Goal: Information Seeking & Learning: Learn about a topic

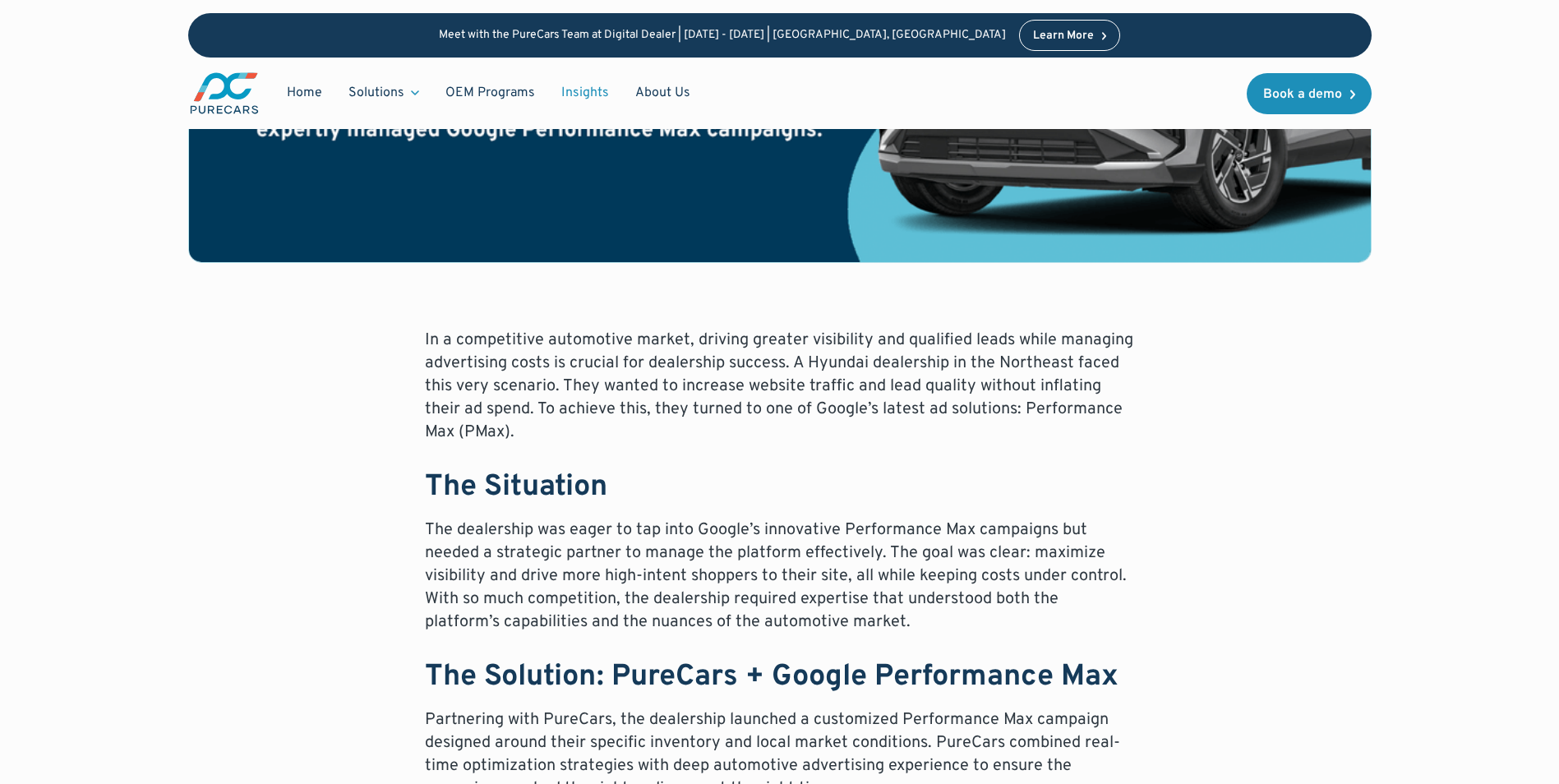
click at [586, 91] on link "Insights" at bounding box center [585, 93] width 74 height 32
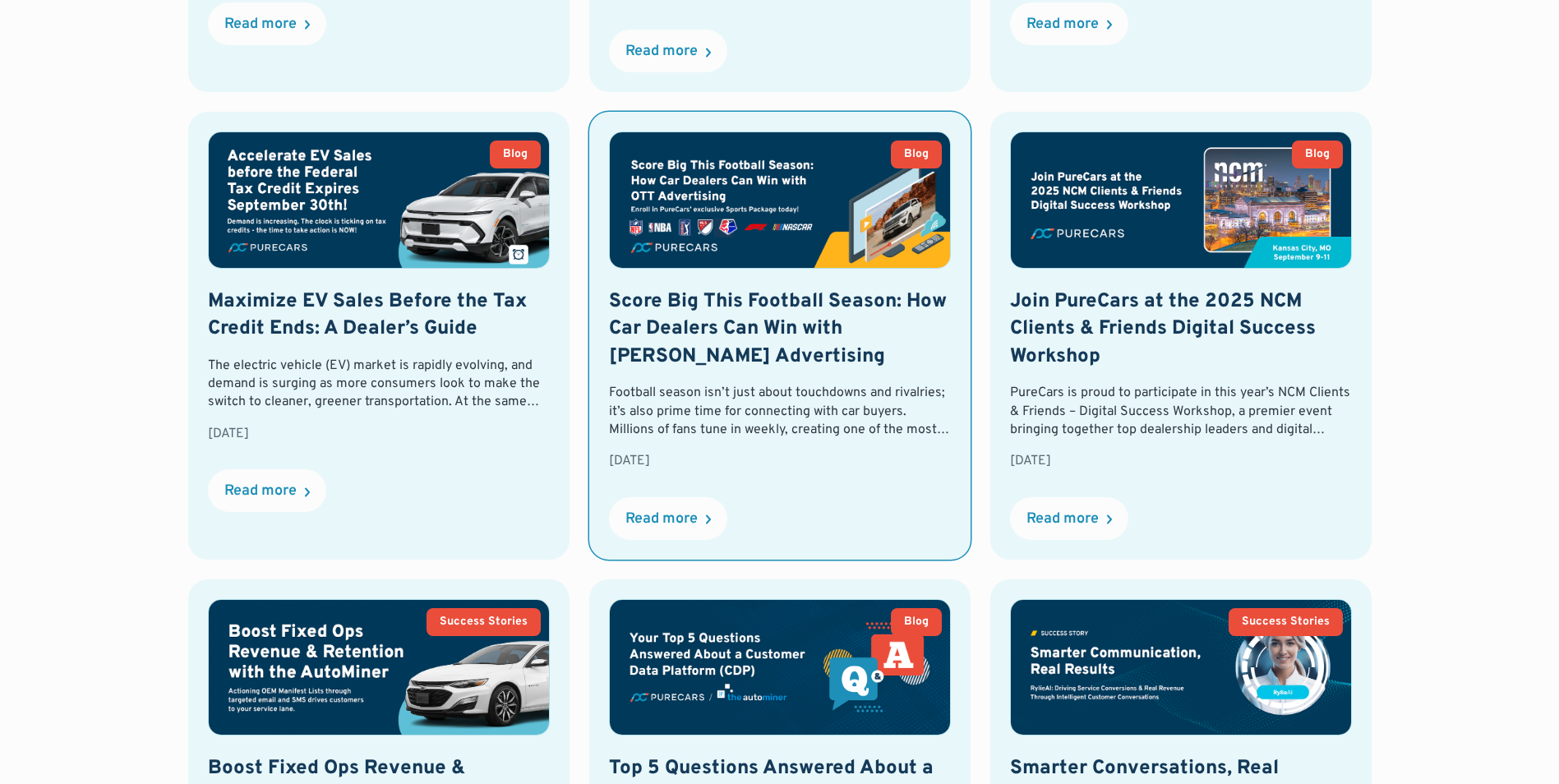
scroll to position [1232, 0]
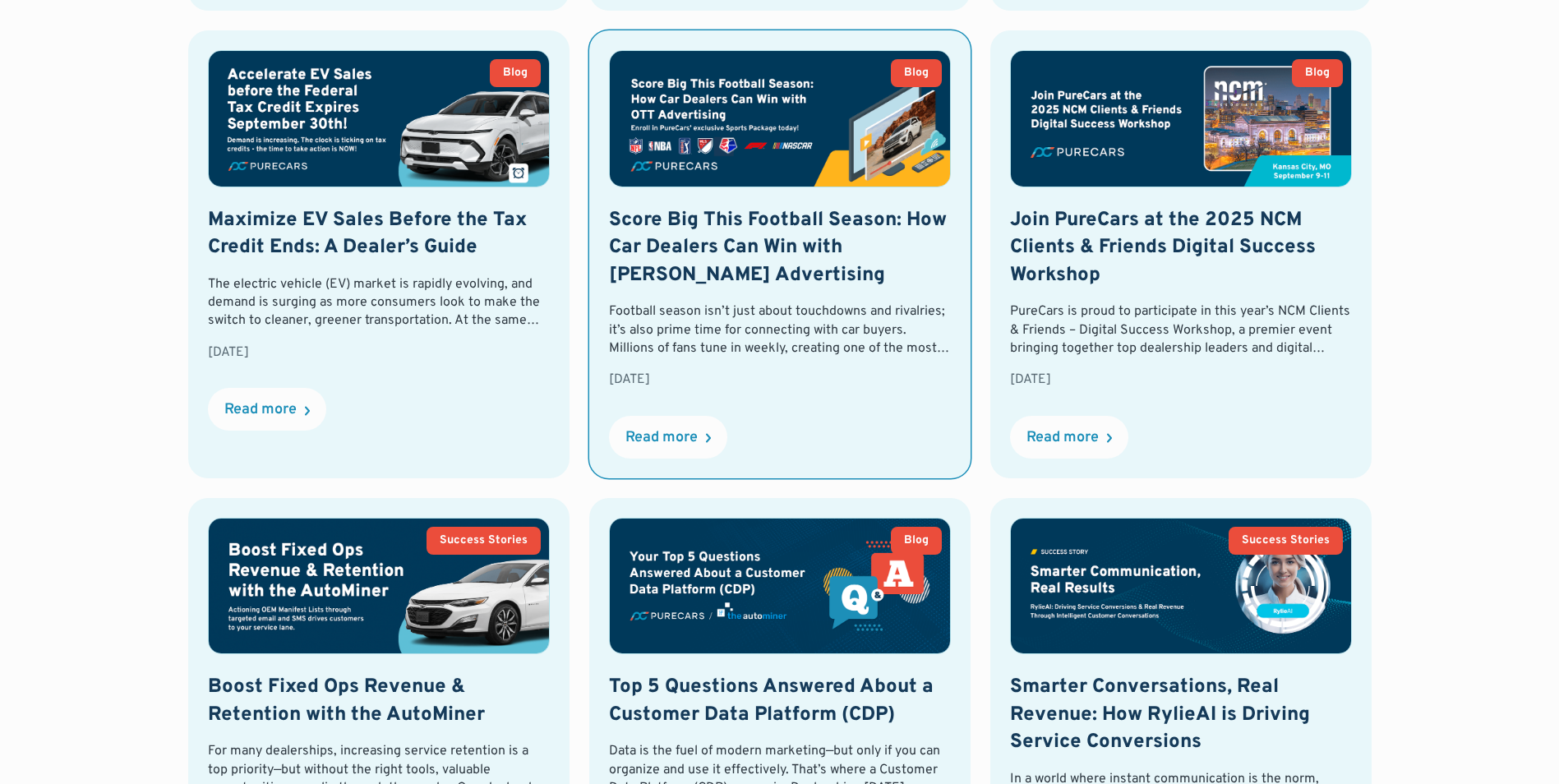
click at [700, 62] on img at bounding box center [780, 118] width 340 height 135
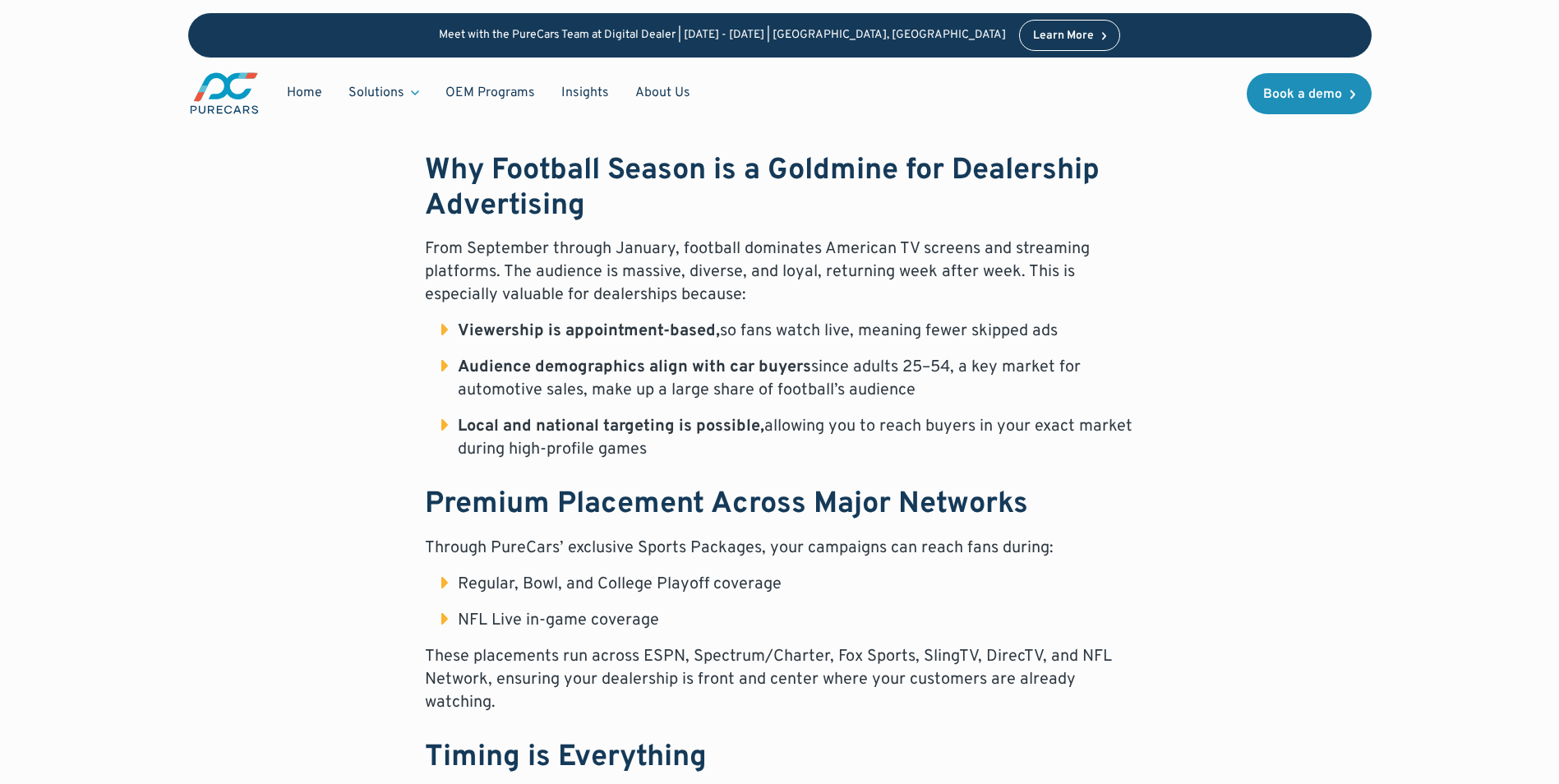
scroll to position [903, 0]
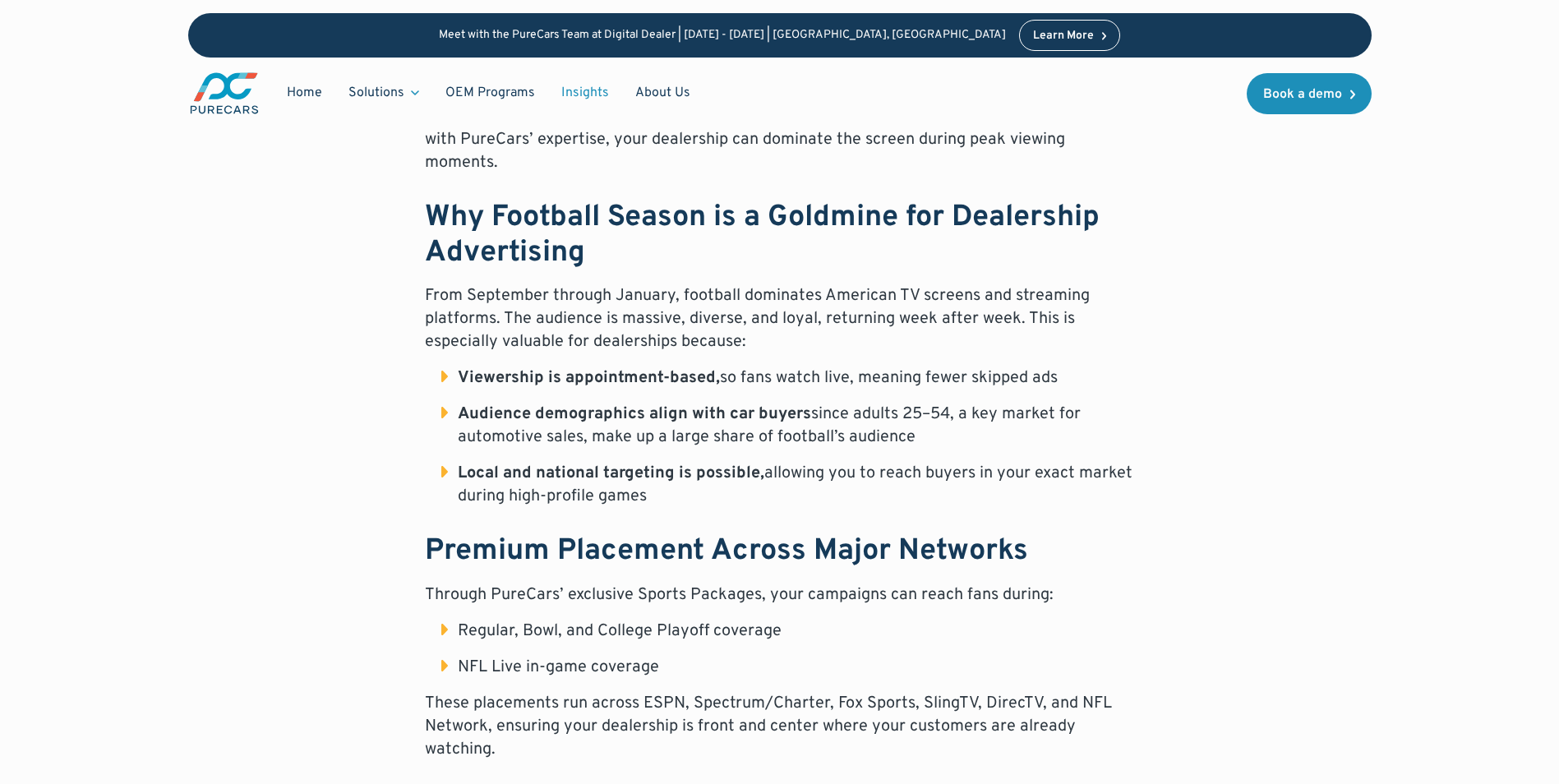
click at [585, 89] on link "Insights" at bounding box center [585, 93] width 74 height 32
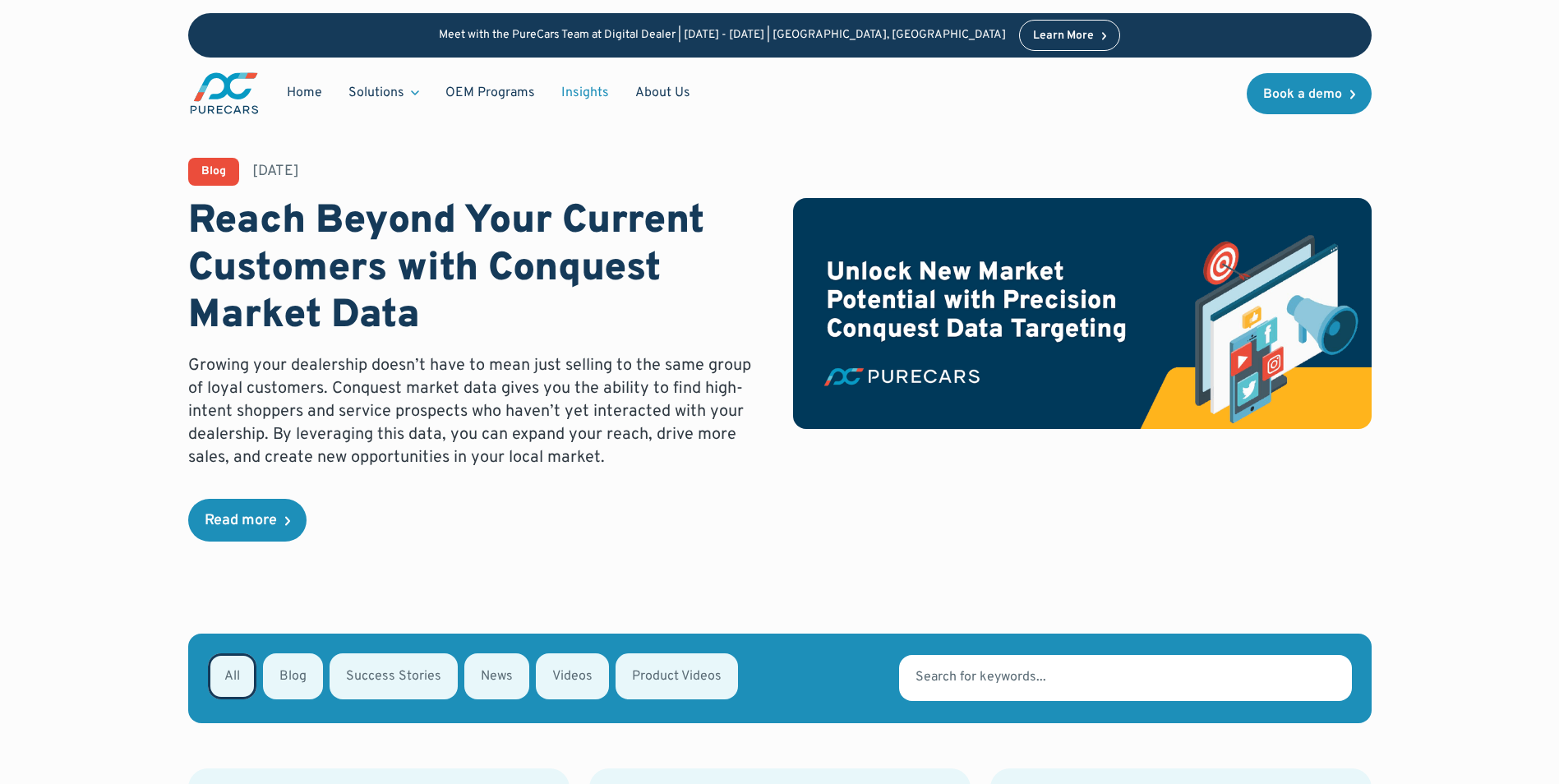
click at [304, 690] on div "Email Form" at bounding box center [293, 676] width 60 height 46
click at [290, 681] on input "Blog" at bounding box center [284, 674] width 11 height 11
radio input "true"
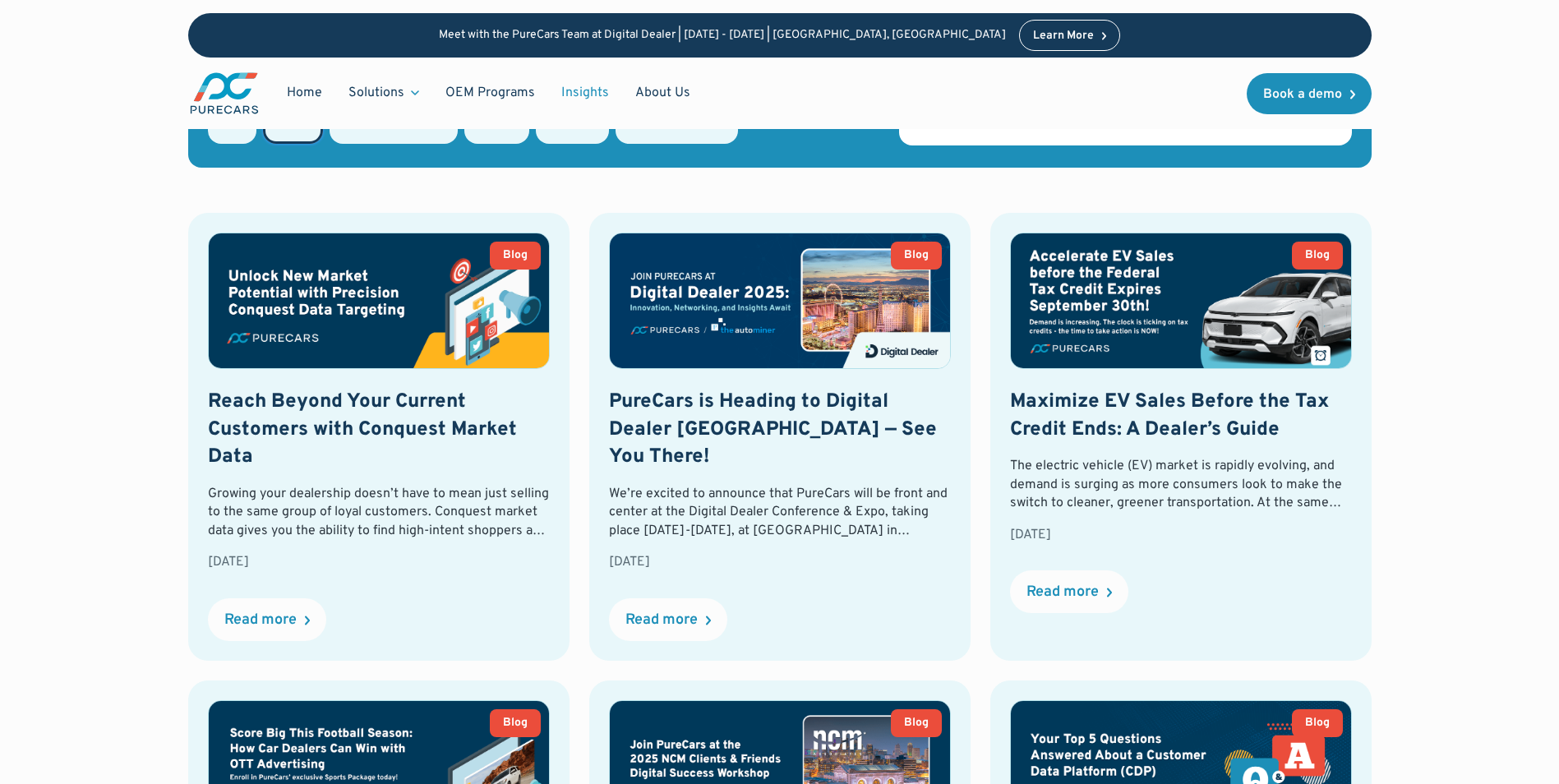
scroll to position [633, 0]
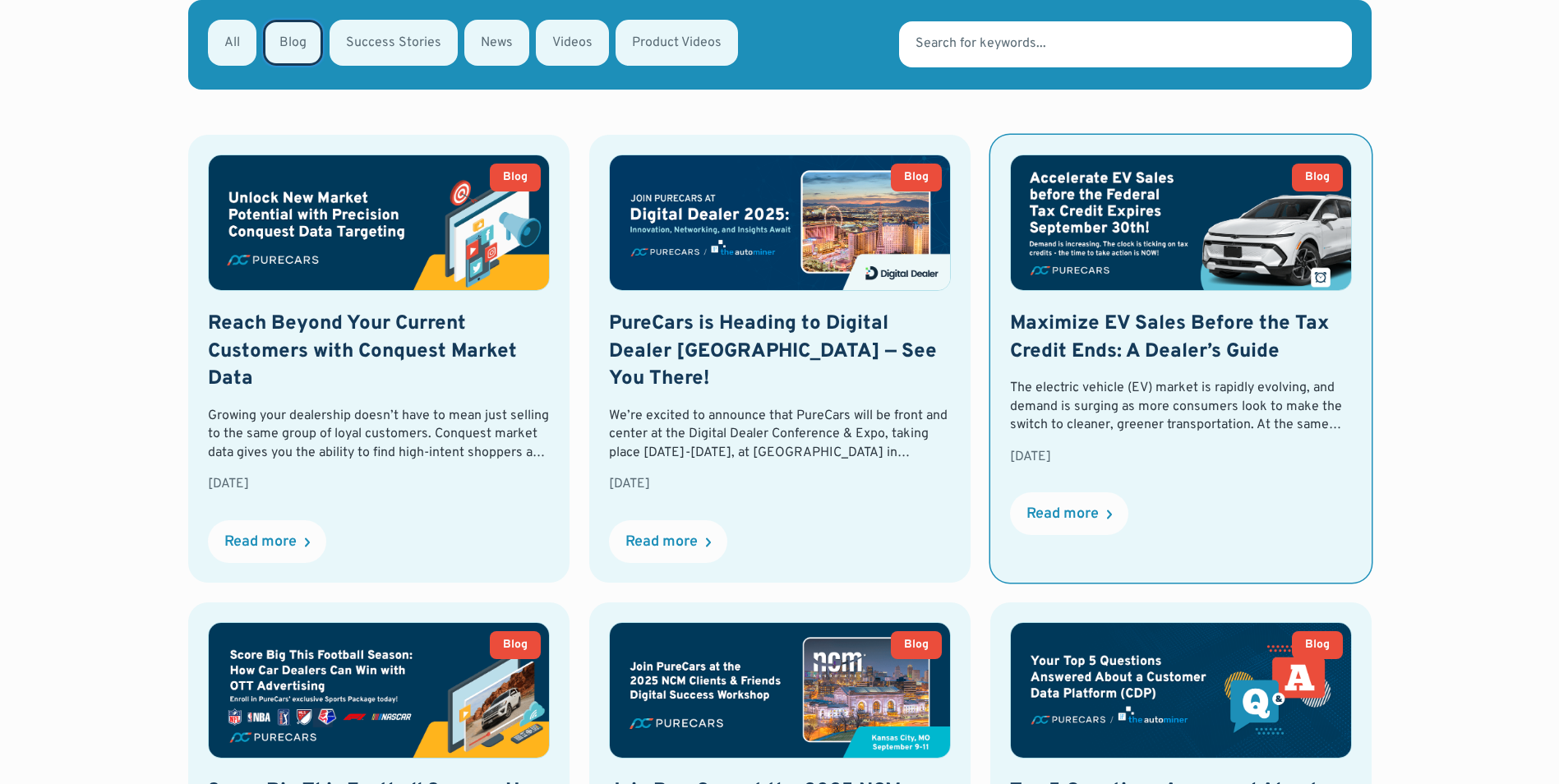
click at [1097, 345] on h2 "Maximize EV Sales Before the Tax Credit Ends: A Dealer’s Guide" at bounding box center [1181, 338] width 342 height 55
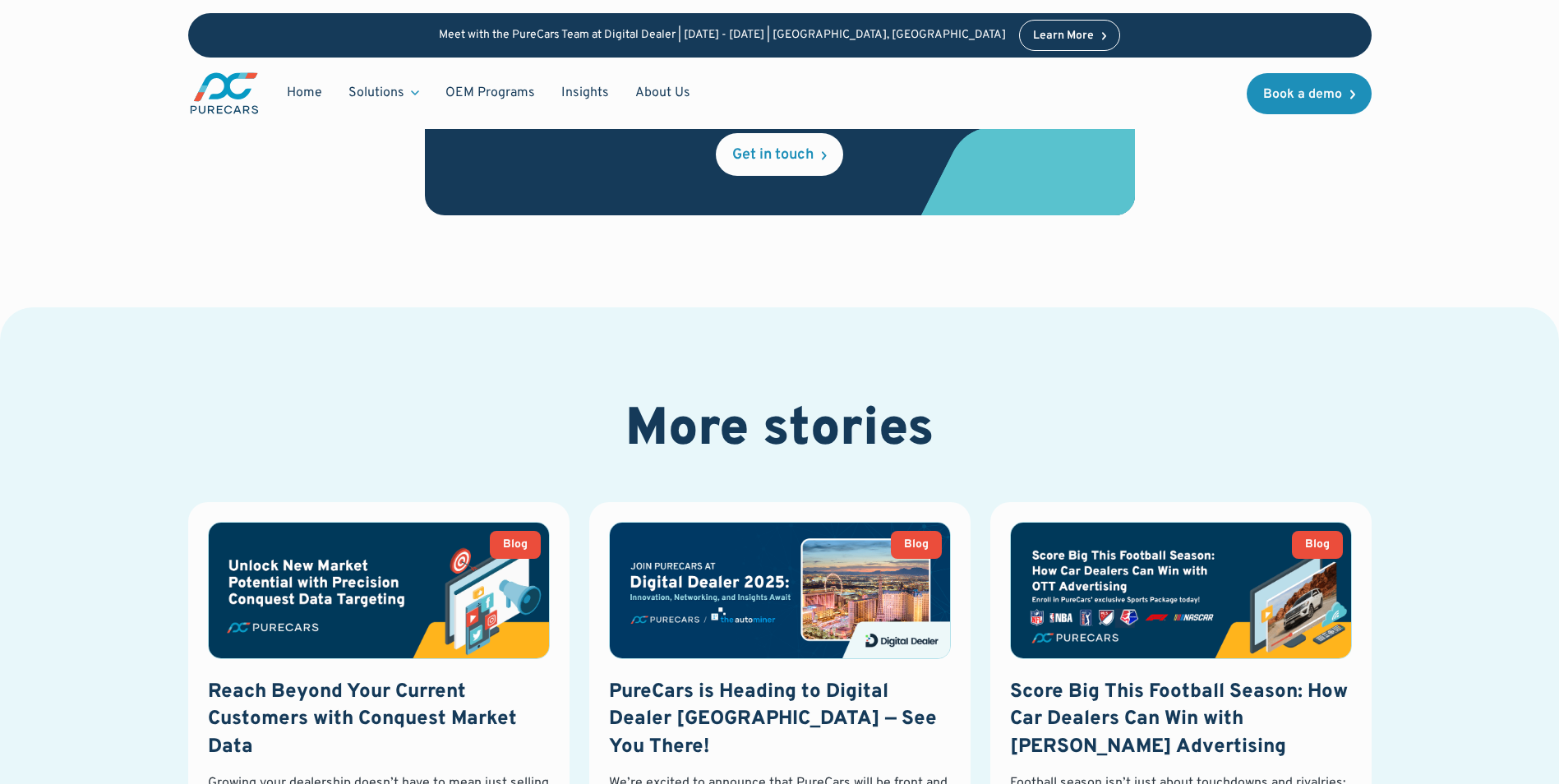
scroll to position [2054, 0]
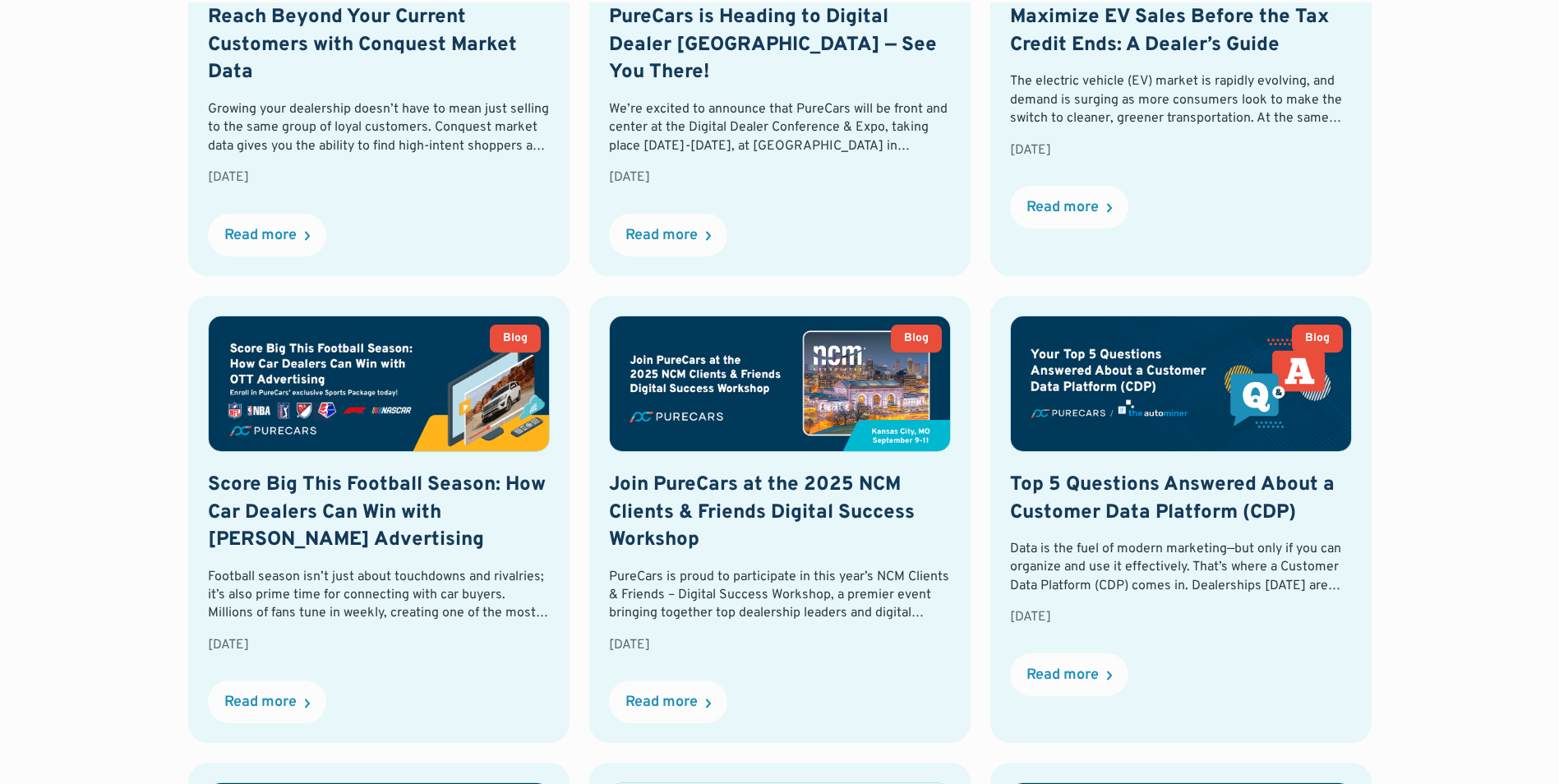
scroll to position [1044, 0]
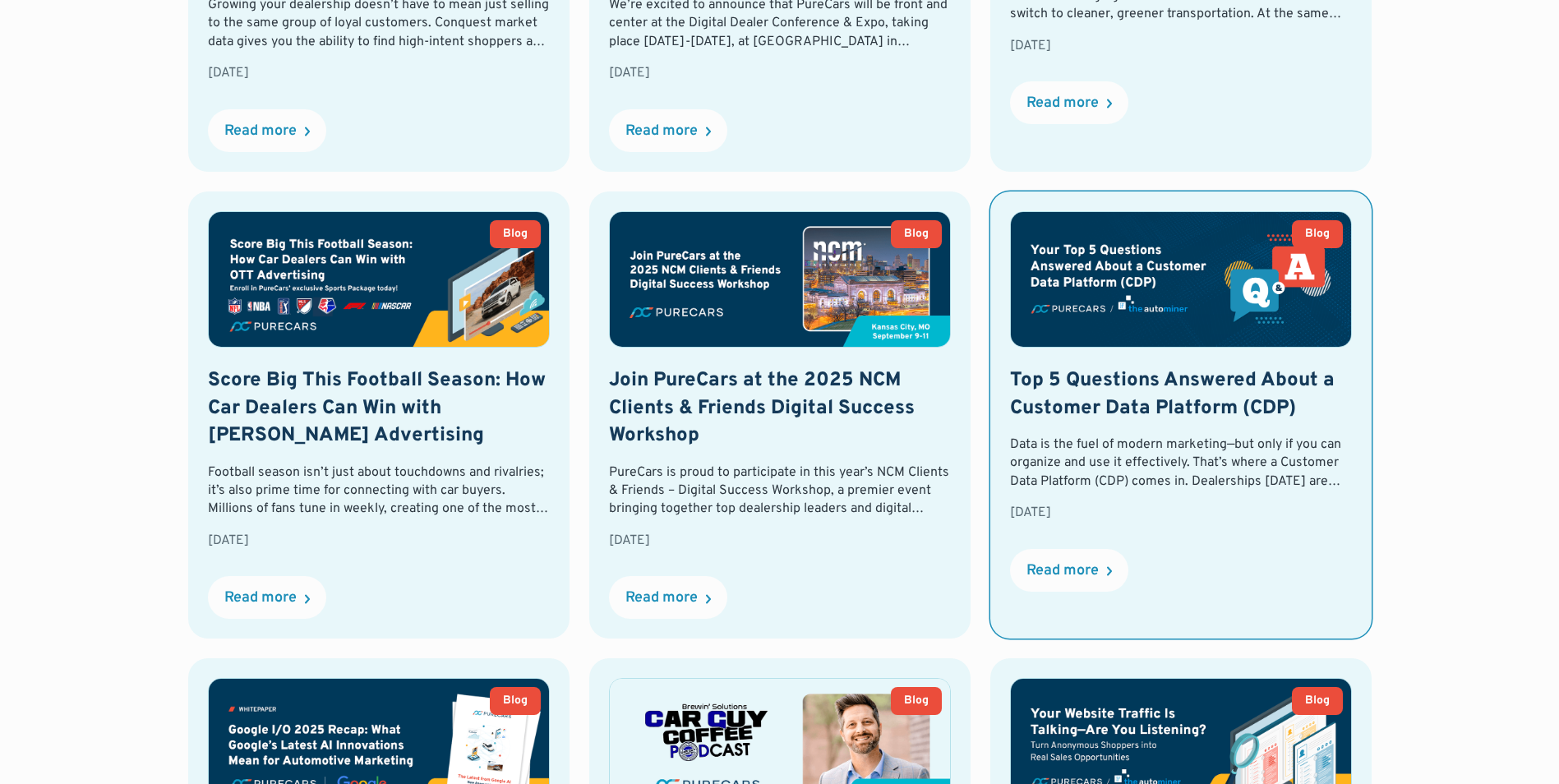
click at [1034, 399] on h2 "Top 5 Questions Answered About a Customer Data Platform (CDP)" at bounding box center [1181, 395] width 342 height 55
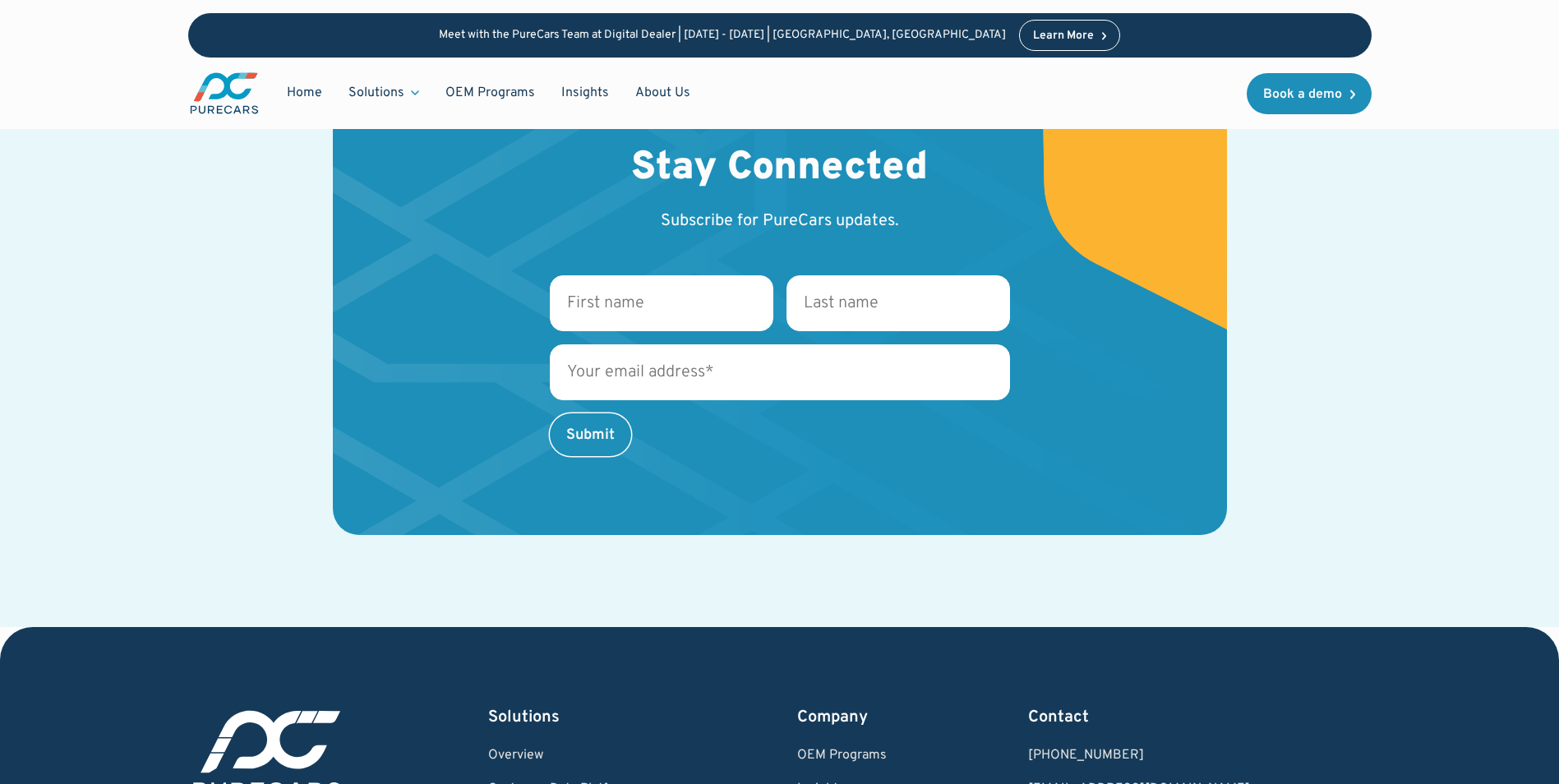
scroll to position [3614, 0]
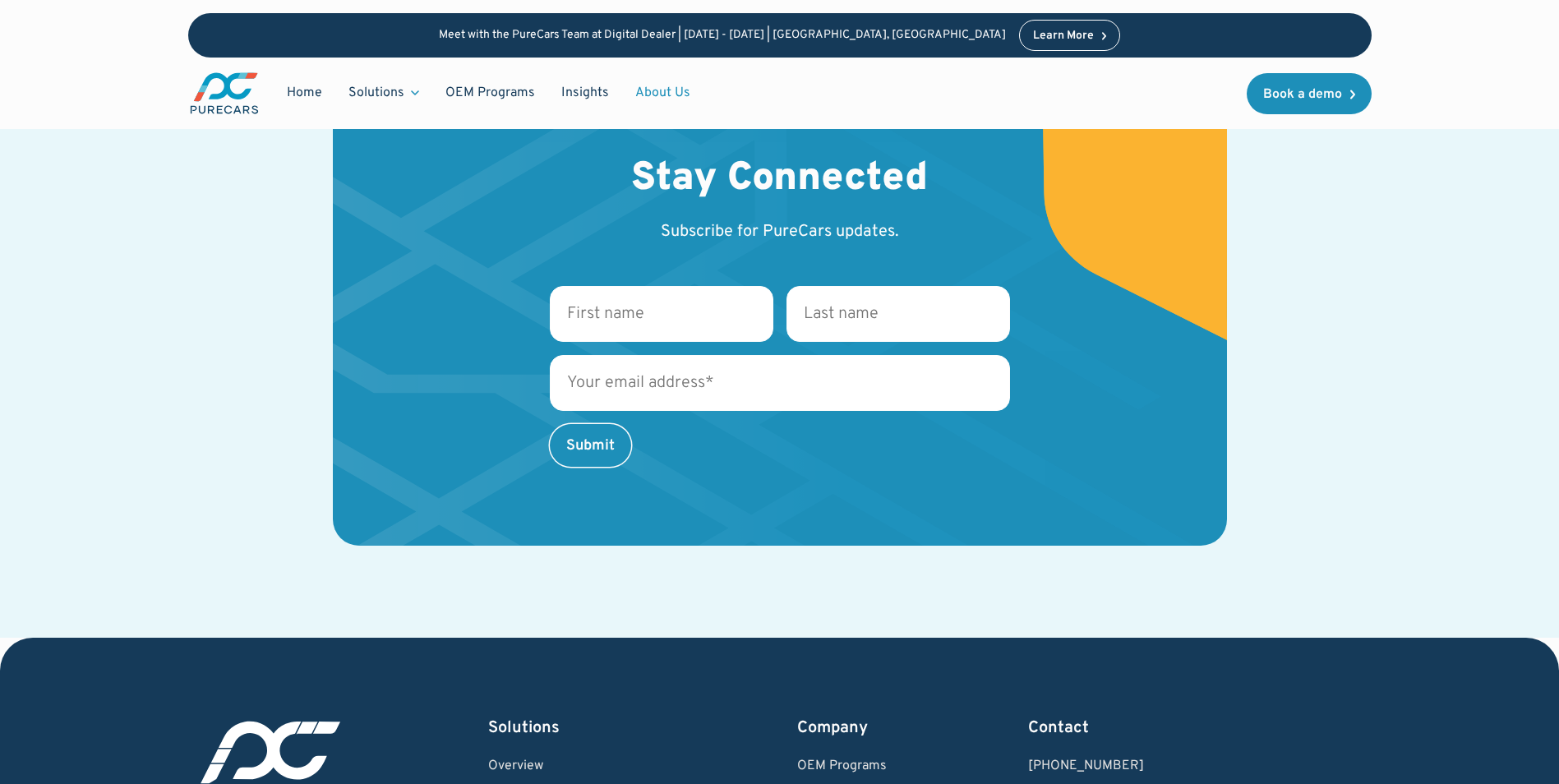
click at [667, 89] on link "About Us" at bounding box center [662, 93] width 82 height 32
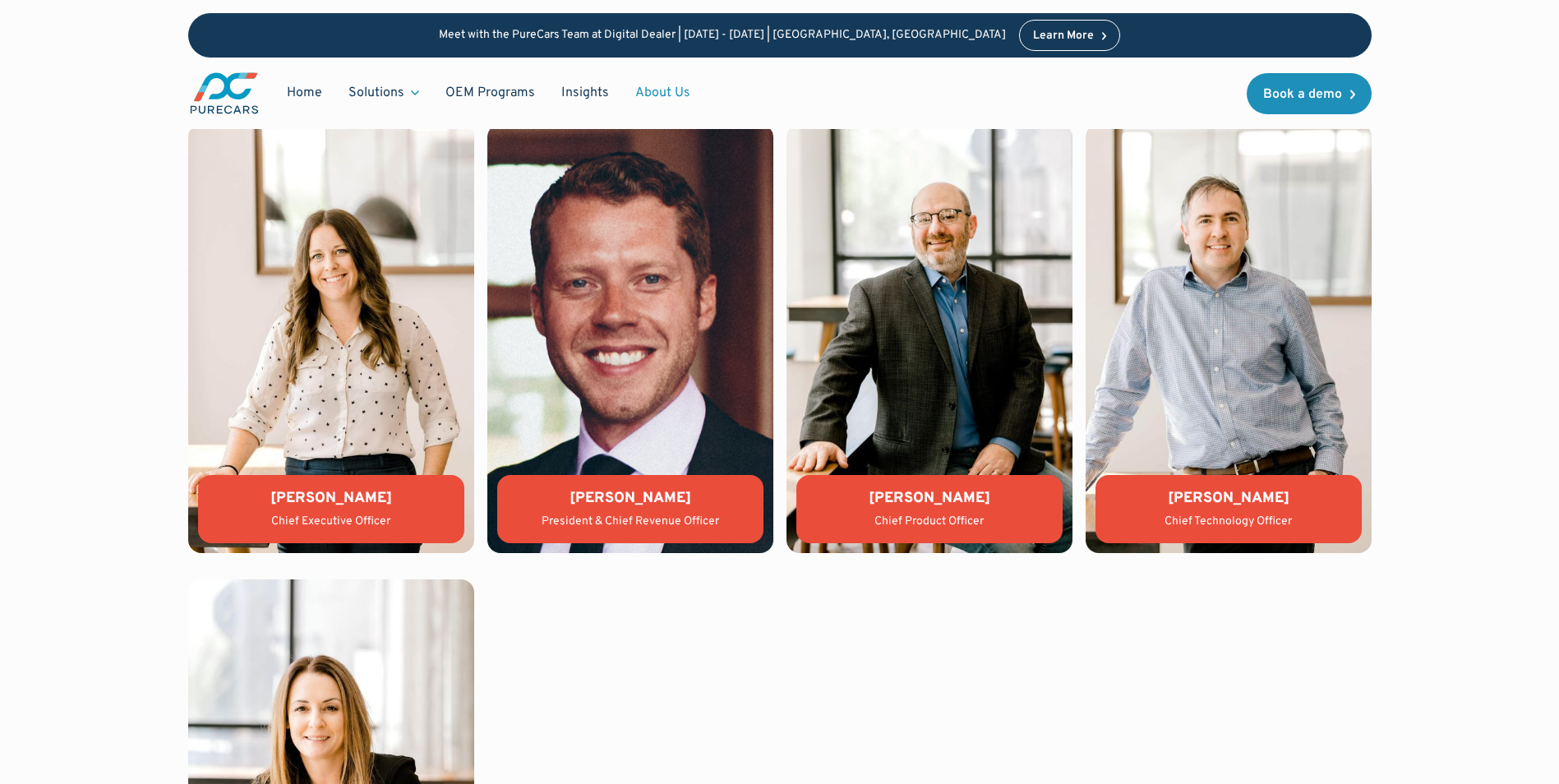
scroll to position [3532, 0]
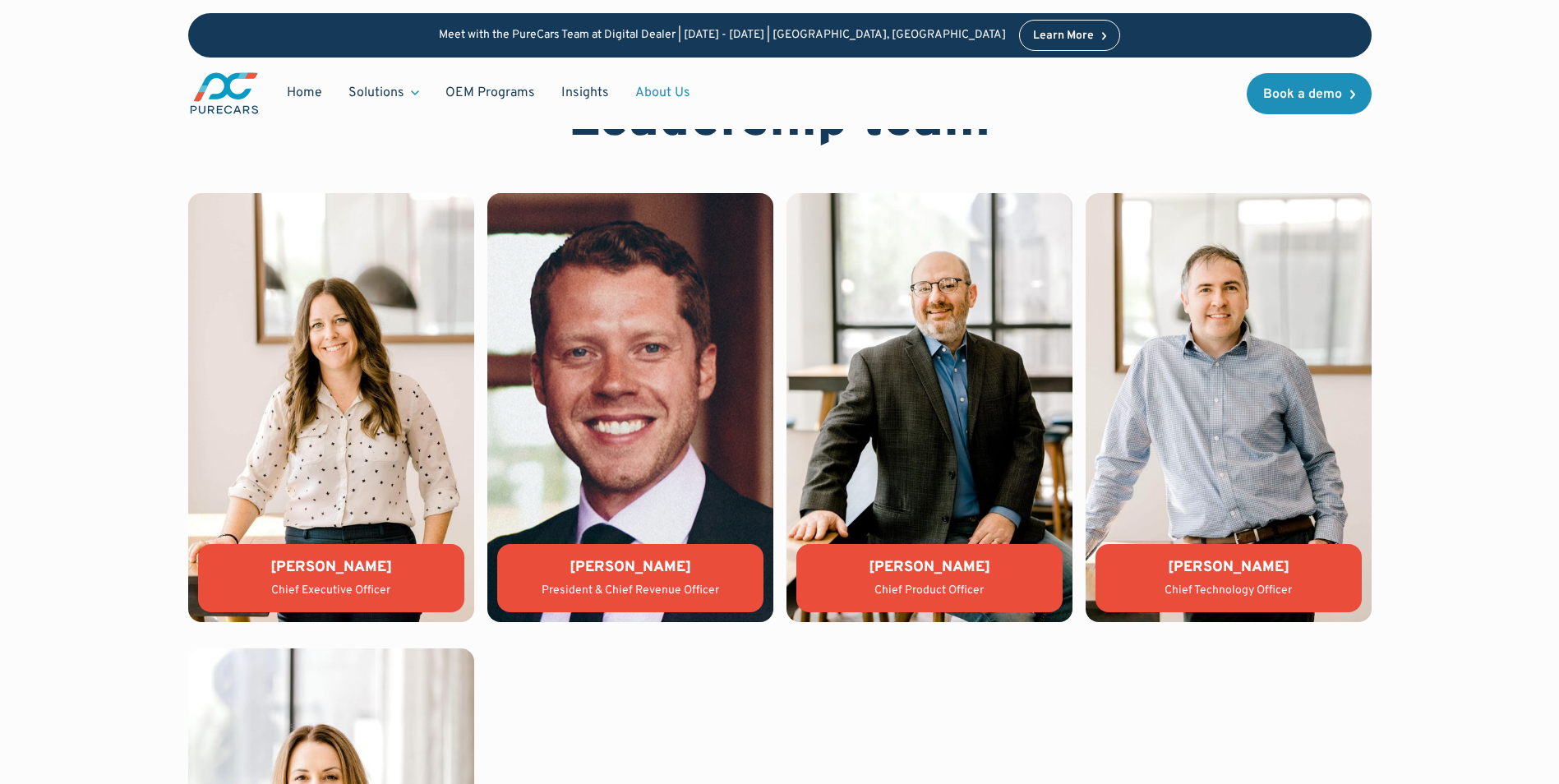
click at [612, 564] on div "Jason Wiley" at bounding box center [631, 567] width 240 height 20
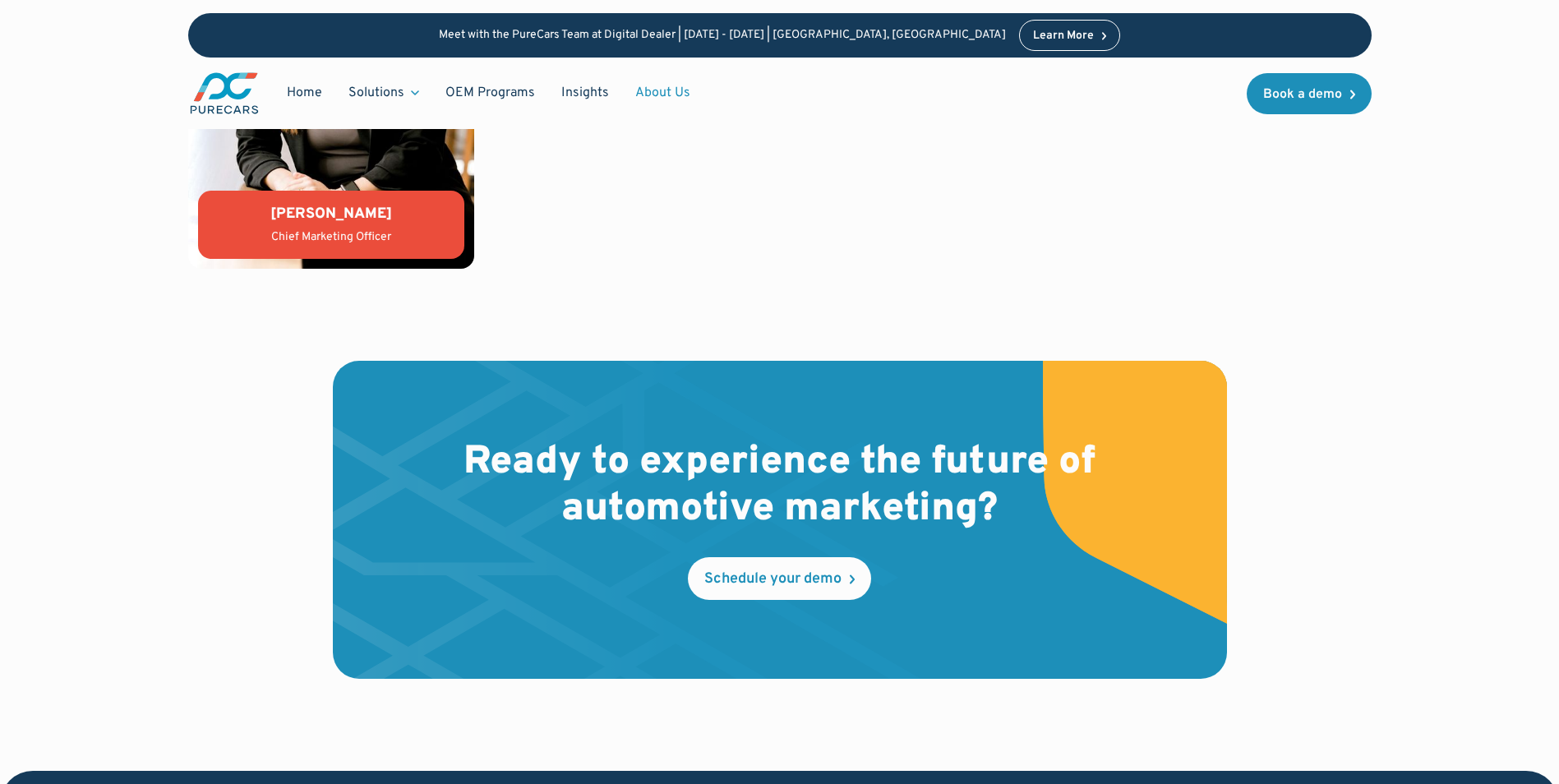
scroll to position [4240, 0]
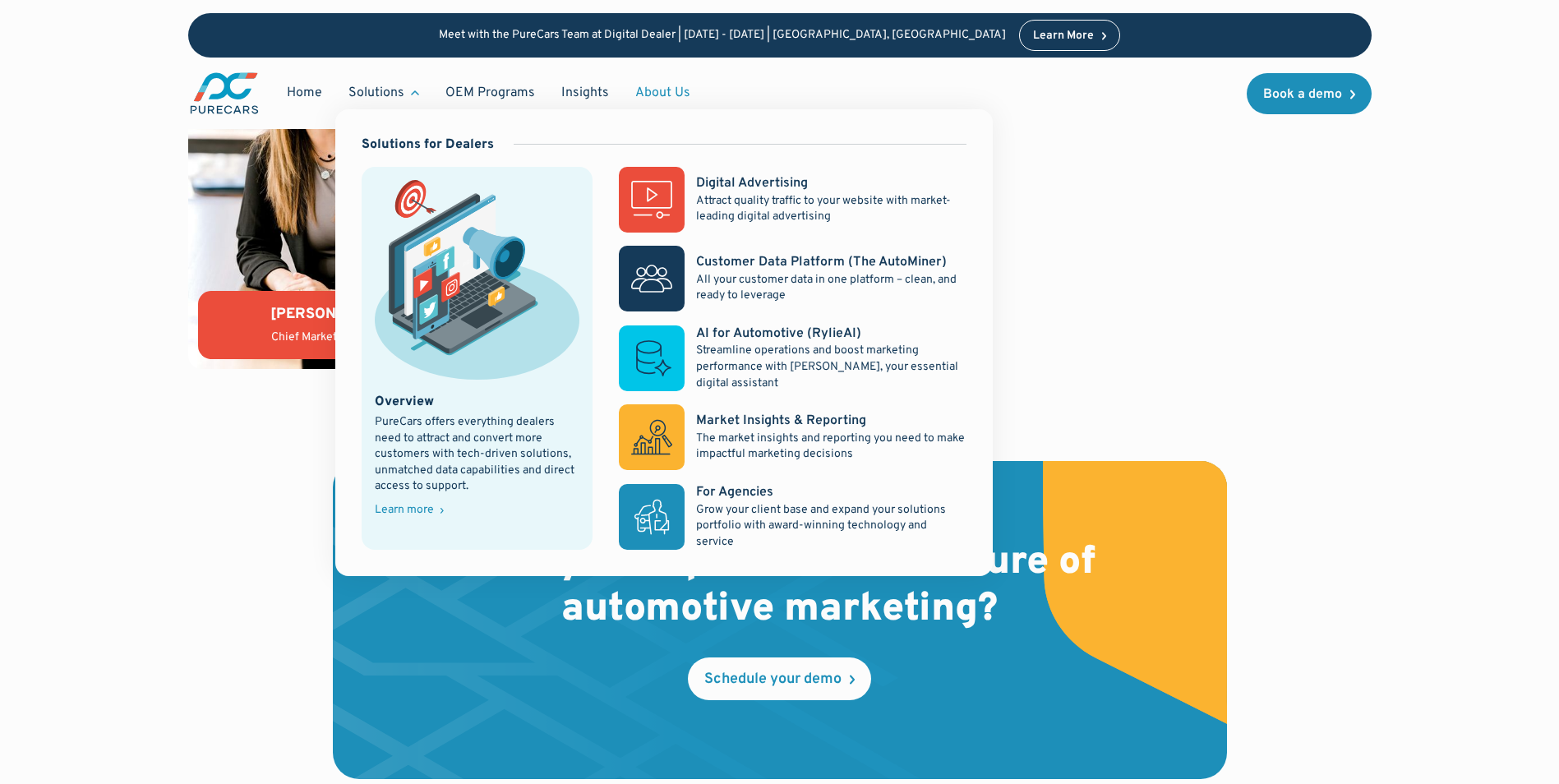
click at [429, 514] on div "Learn more" at bounding box center [404, 510] width 59 height 11
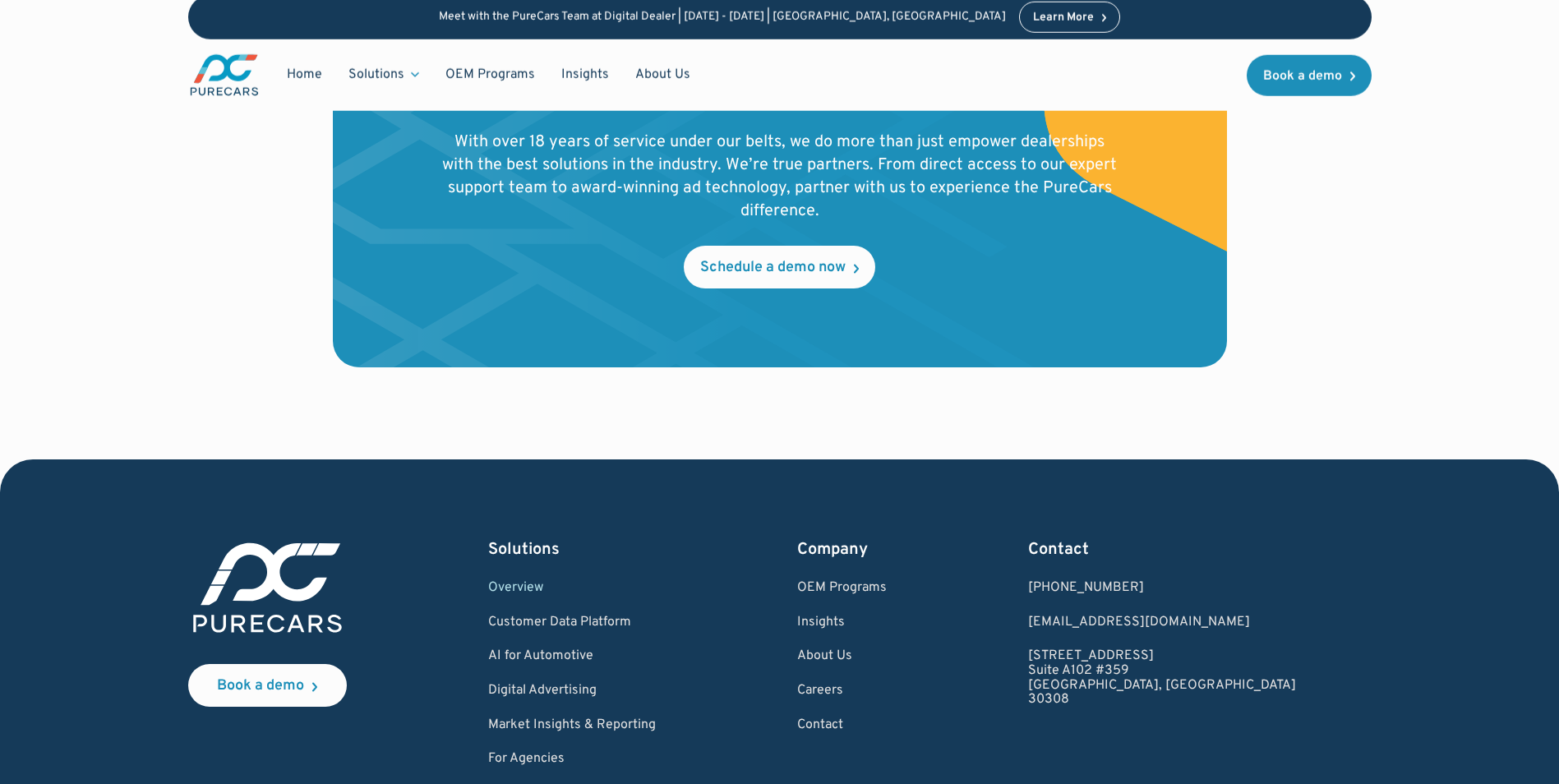
scroll to position [3198, 0]
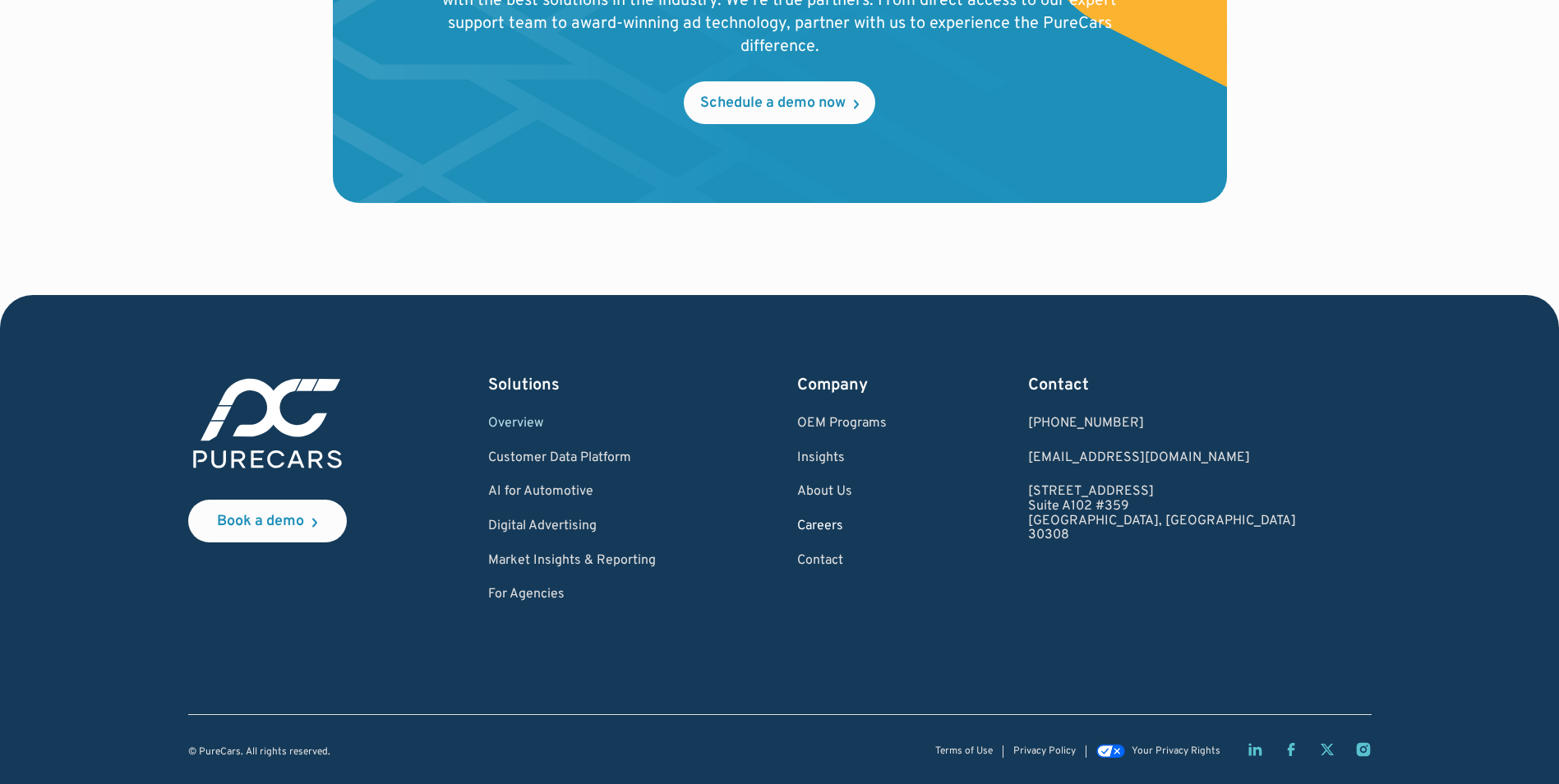
click at [887, 528] on link "Careers" at bounding box center [842, 526] width 89 height 15
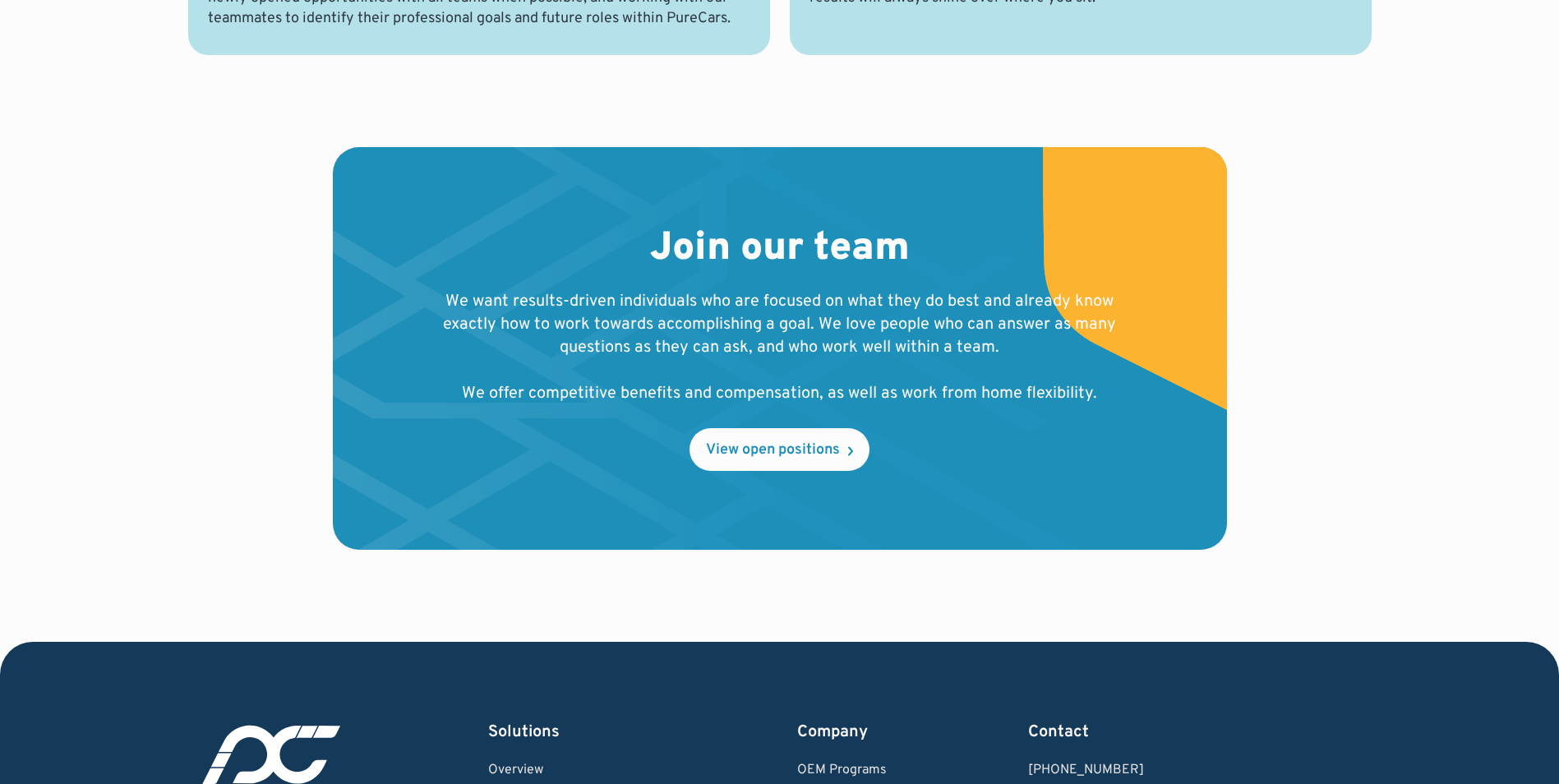
scroll to position [1561, 0]
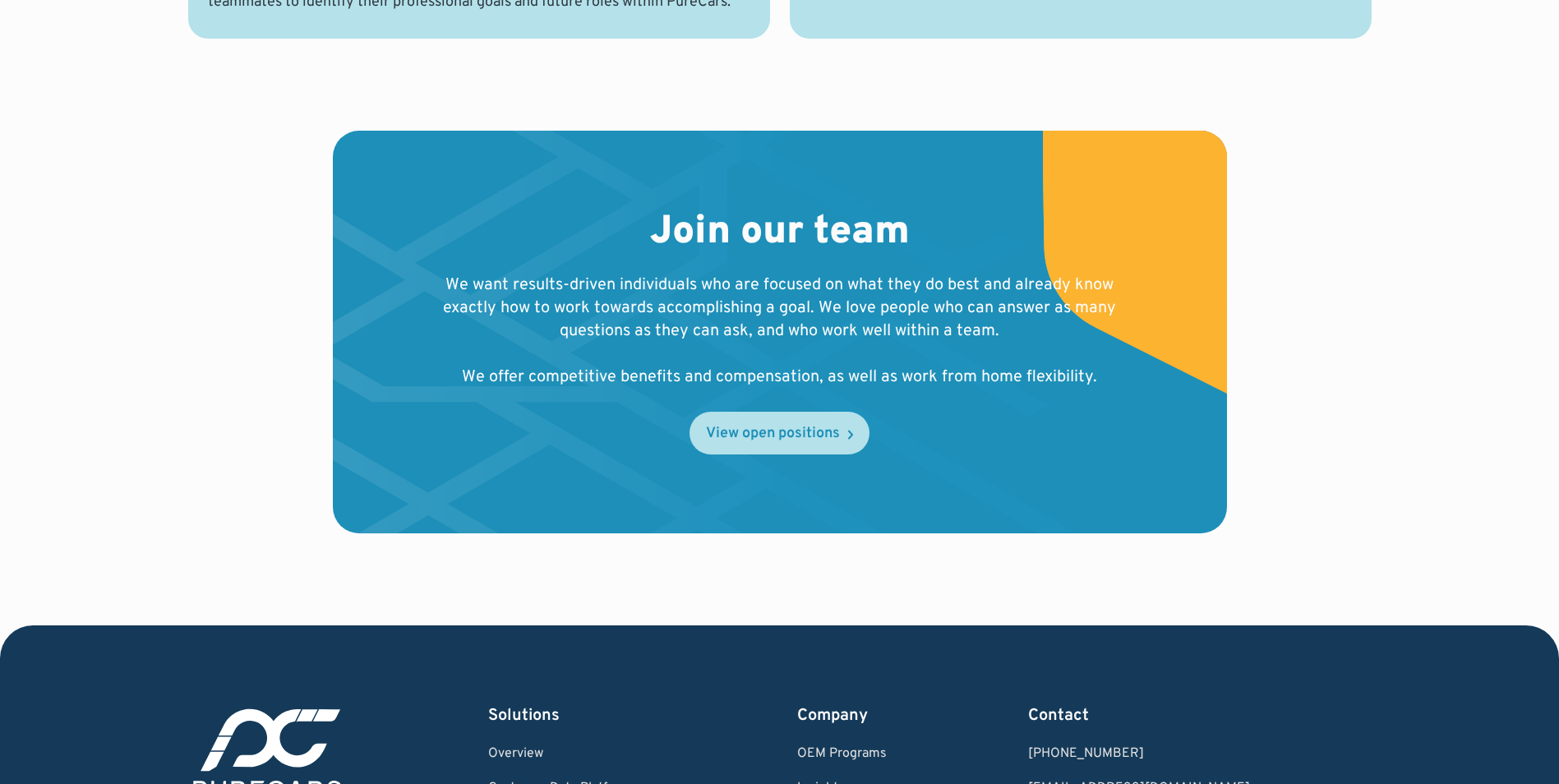
click at [801, 437] on div "View open positions" at bounding box center [773, 433] width 134 height 15
